Goal: Find specific page/section: Find specific page/section

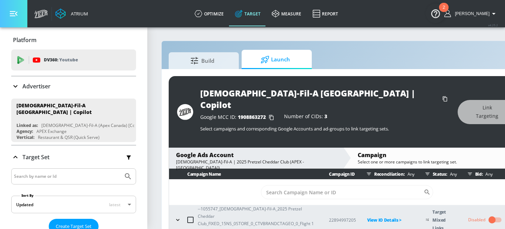
click at [18, 18] on button "button" at bounding box center [13, 13] width 27 height 27
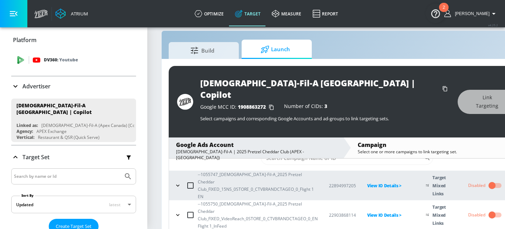
scroll to position [21, 0]
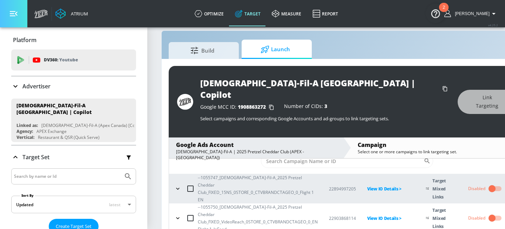
click at [12, 17] on icon "button" at bounding box center [14, 14] width 8 height 8
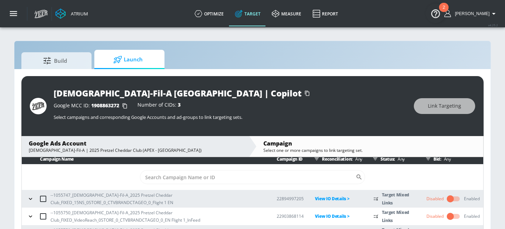
scroll to position [0, 0]
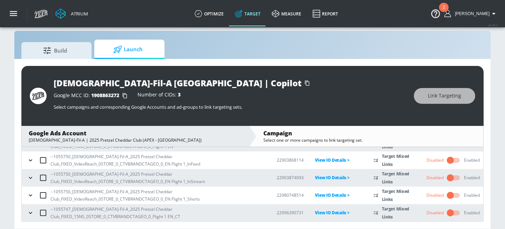
drag, startPoint x: 124, startPoint y: 226, endPoint x: 126, endPoint y: 230, distance: 3.8
click at [126, 229] on html "Atrium optimize Target measure Report optimize Target measure Report v 4.25.2 N…" at bounding box center [252, 109] width 505 height 239
